Goal: Transaction & Acquisition: Purchase product/service

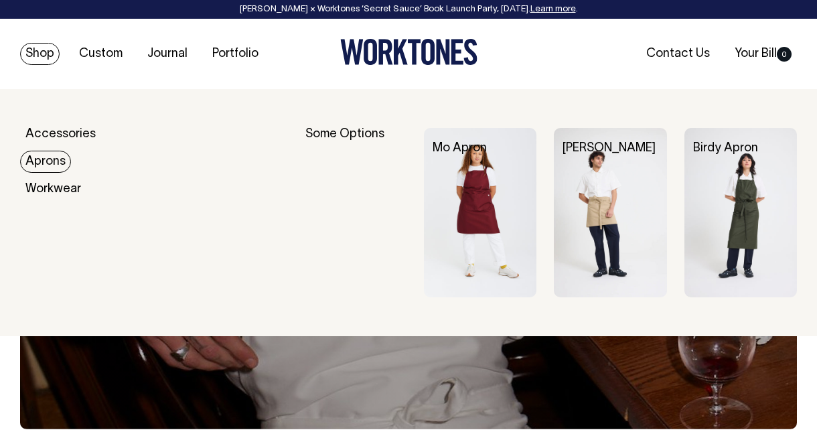
click at [67, 163] on link "Aprons" at bounding box center [45, 162] width 51 height 22
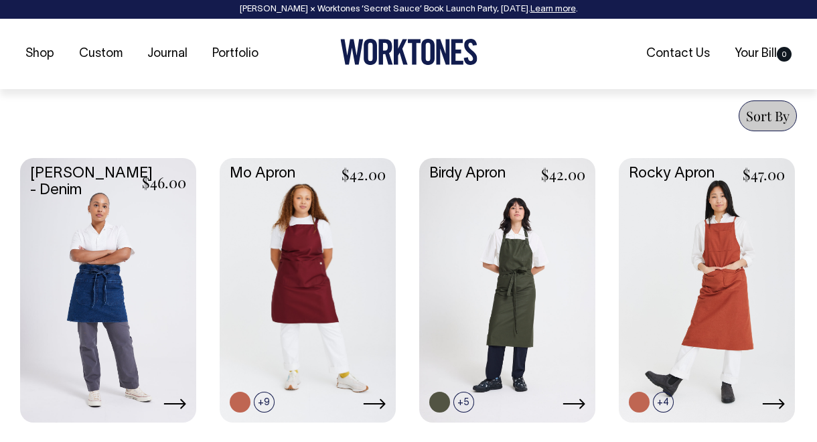
scroll to position [619, 0]
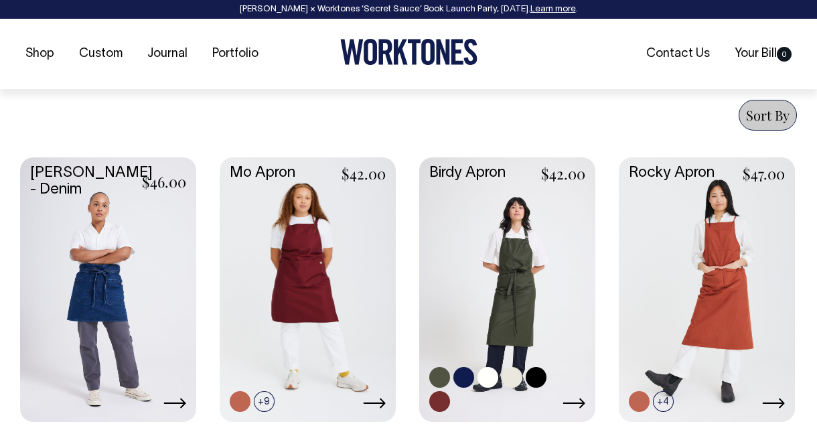
click at [524, 312] on link at bounding box center [507, 288] width 176 height 262
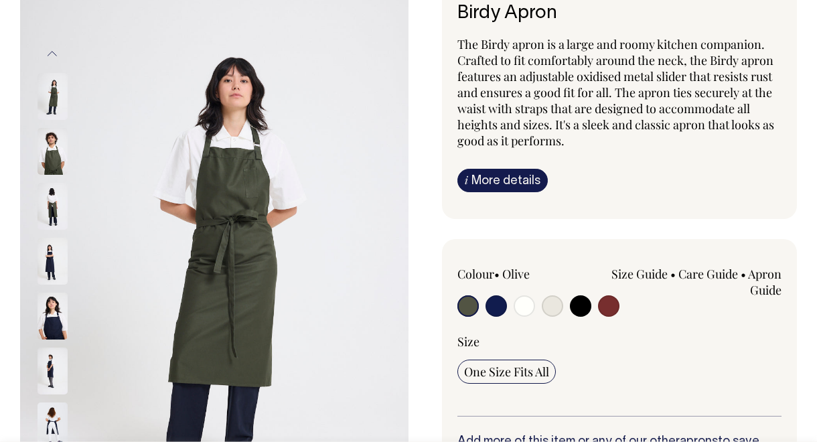
click at [612, 312] on input "radio" at bounding box center [608, 305] width 21 height 21
radio input "true"
select select "Burgundy"
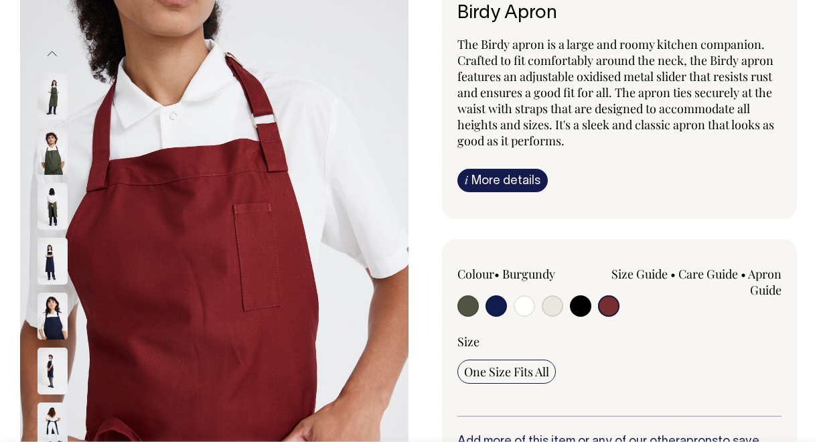
scroll to position [120, 0]
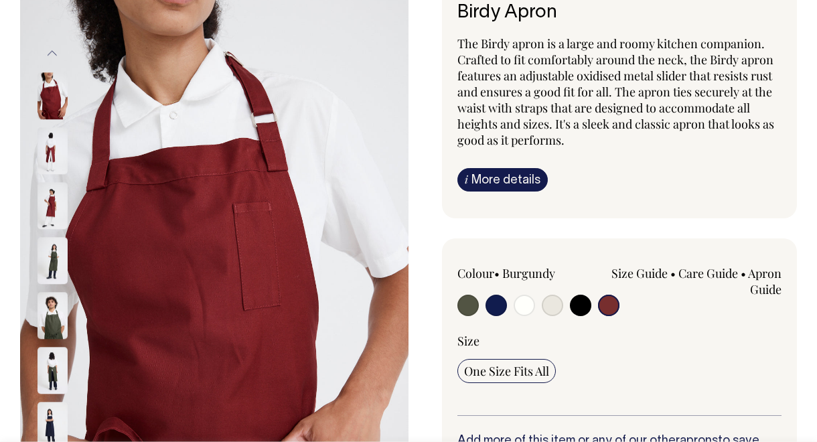
click at [52, 206] on img at bounding box center [53, 205] width 30 height 47
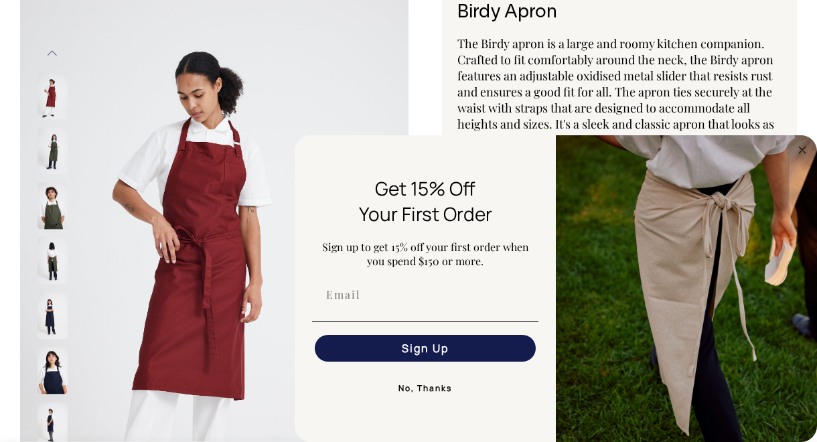
click at [421, 392] on button "No, Thanks" at bounding box center [425, 388] width 226 height 27
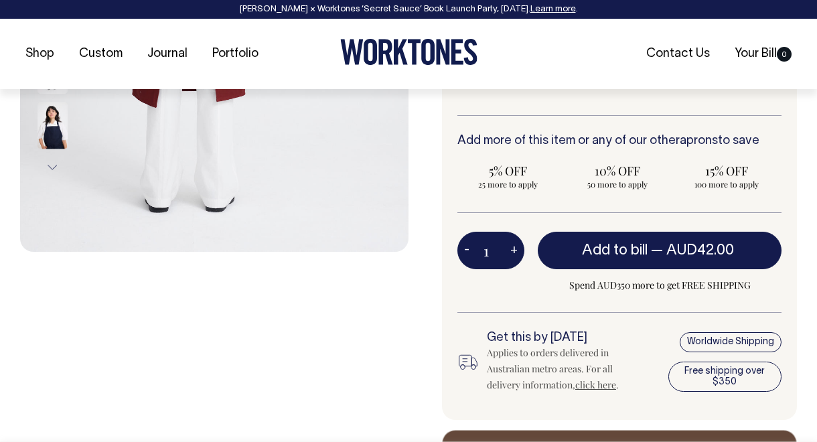
scroll to position [421, 0]
